Goal: Browse casually

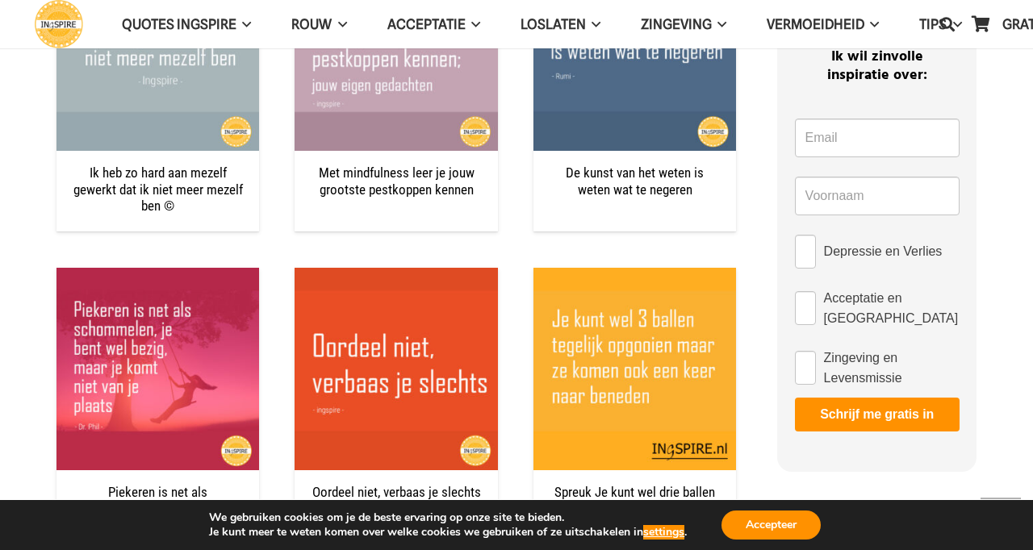
scroll to position [800, 0]
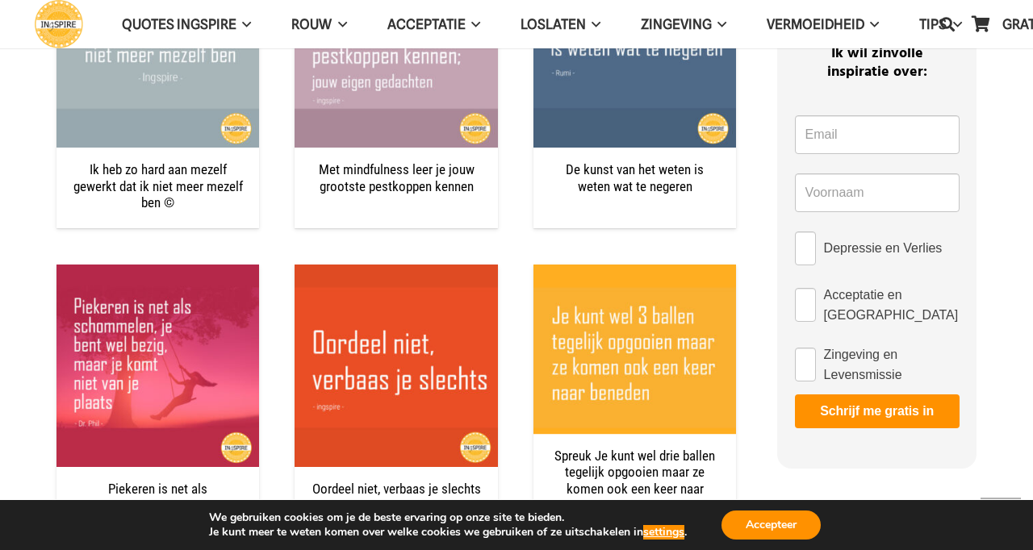
click at [702, 465] on img "Spreuk Je kunt wel drie ballen tegelijk opgooien maar ze komen ook een keer naa…" at bounding box center [635, 366] width 203 height 203
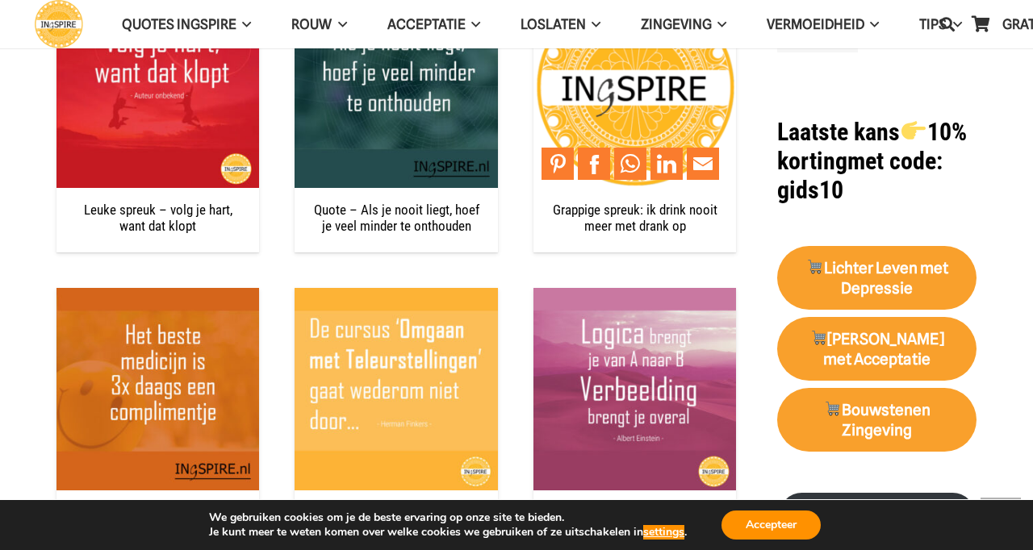
scroll to position [1416, 0]
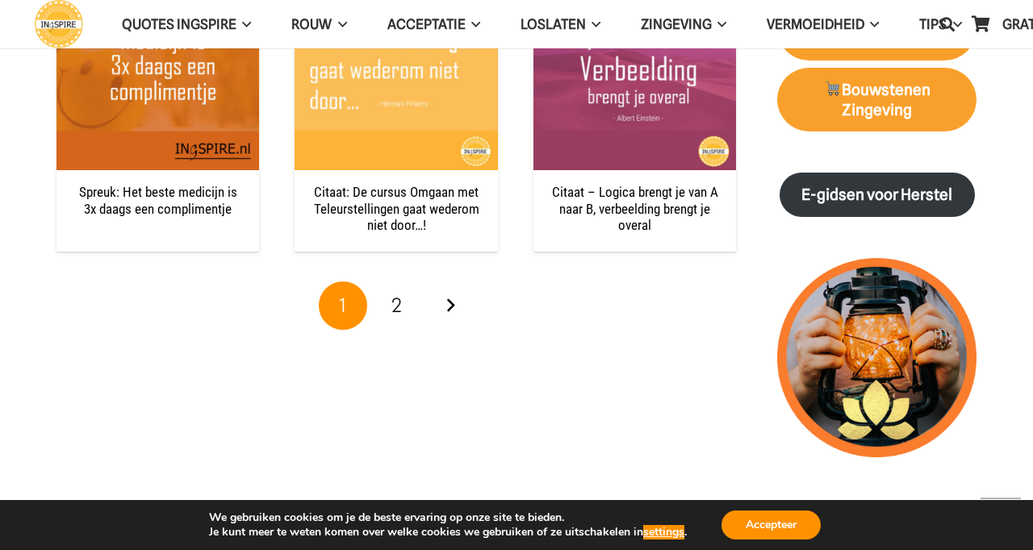
click at [394, 311] on span "2" at bounding box center [396, 305] width 10 height 23
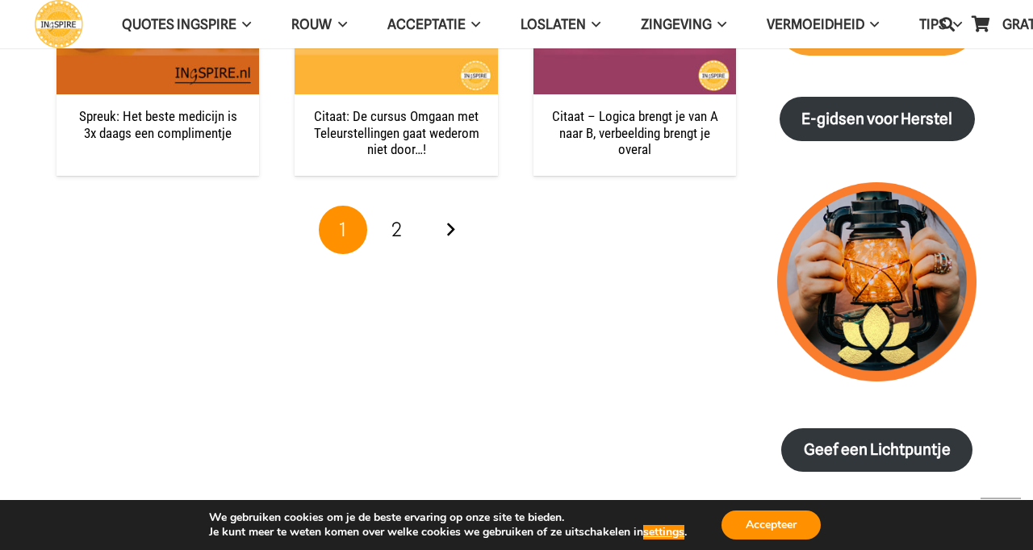
click at [1032, 115] on section "Ik heb zo hard aan mezelf gewerkt dat ik niet meer mezelf ben © Met mindfulness…" at bounding box center [516, 430] width 1033 height 3017
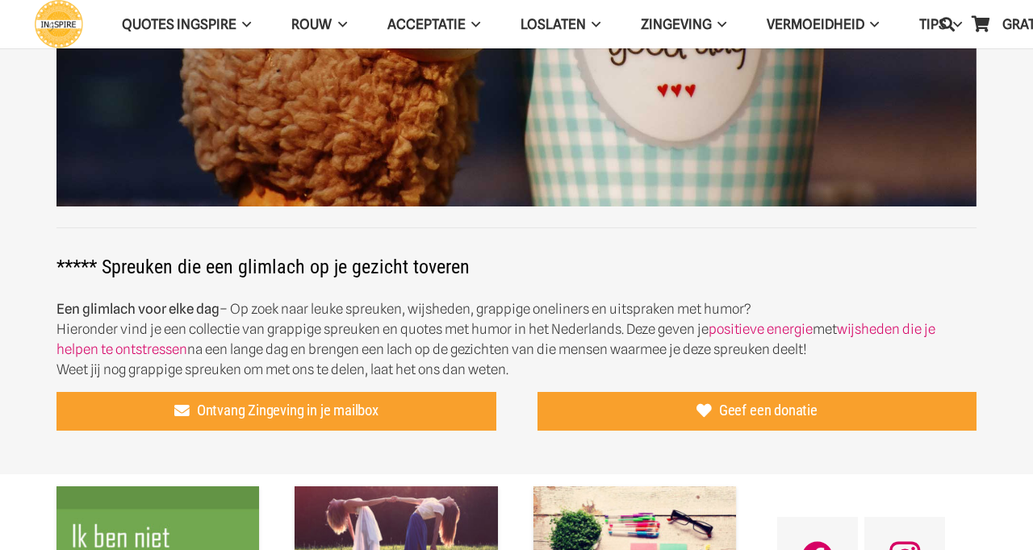
scroll to position [591, 0]
